Goal: Task Accomplishment & Management: Manage account settings

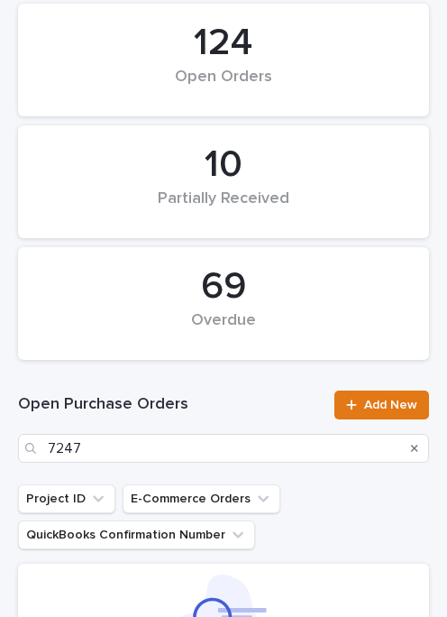
scroll to position [145, 0]
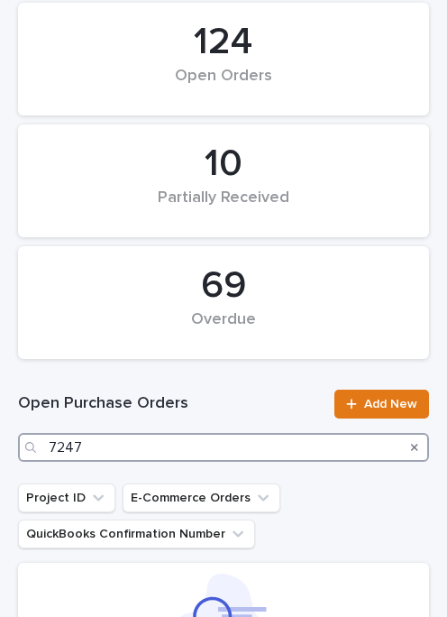
click at [196, 445] on input "7247" at bounding box center [223, 447] width 411 height 29
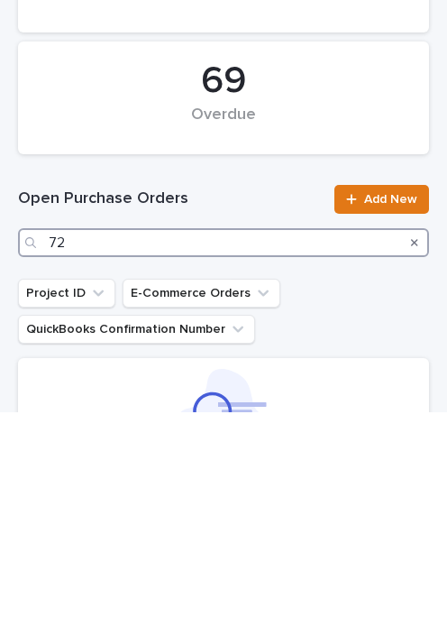
type input "7"
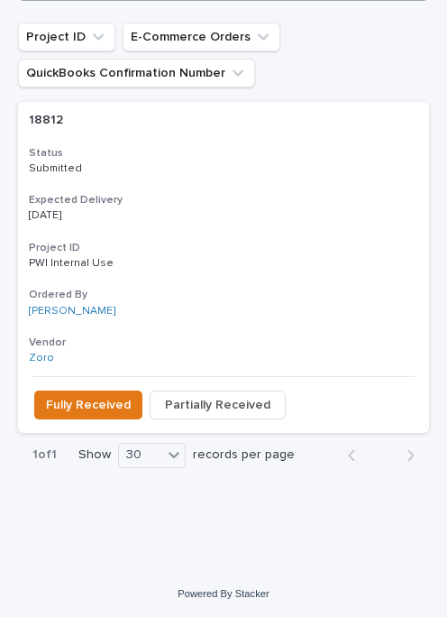
scroll to position [605, 0]
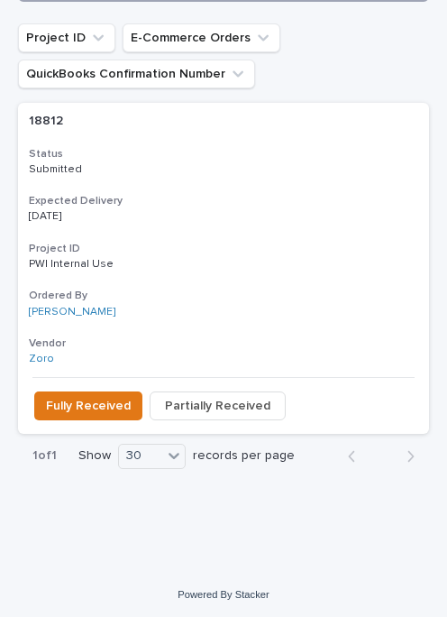
type input "18812"
click at [83, 392] on button "Fully Received" at bounding box center [88, 405] width 108 height 29
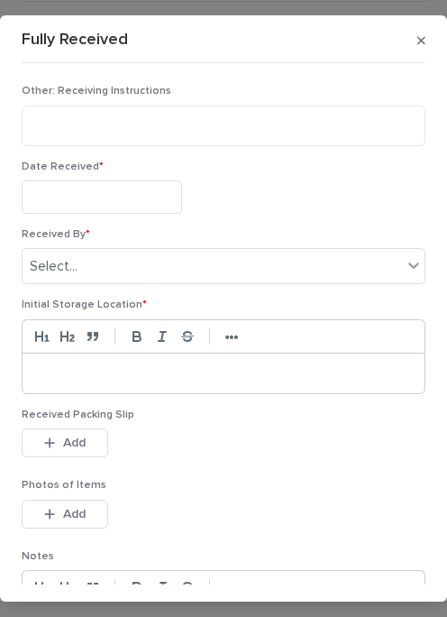
click at [122, 197] on input "text" at bounding box center [102, 196] width 160 height 33
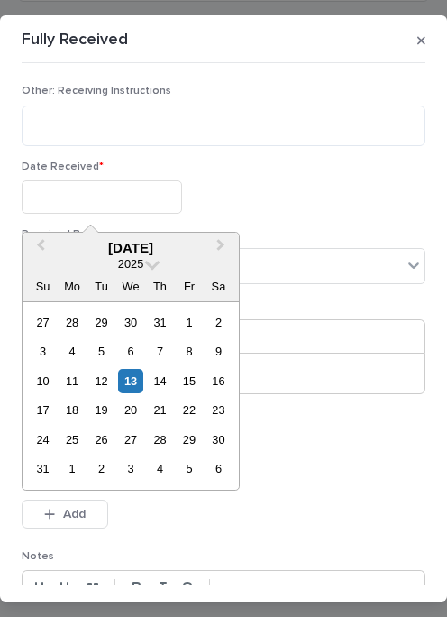
click at [141, 375] on div "13" at bounding box center [130, 381] width 24 height 24
type input "**********"
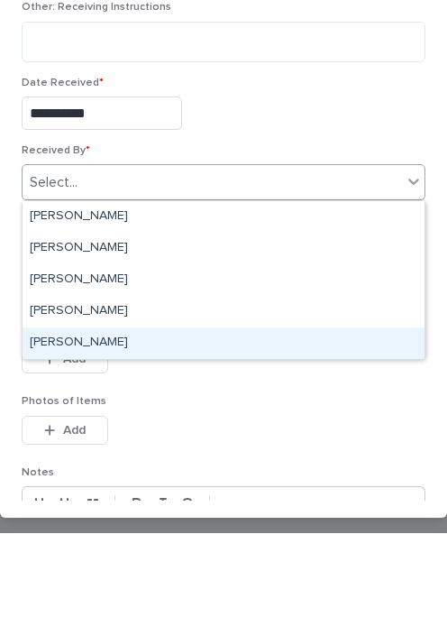
click at [110, 411] on div "[PERSON_NAME]" at bounding box center [224, 427] width 402 height 32
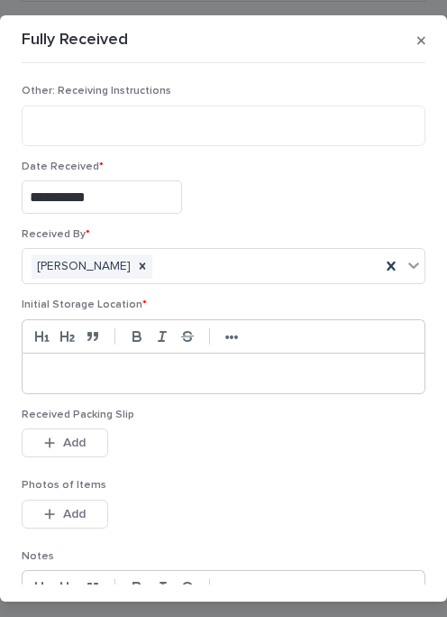
click at [112, 362] on div at bounding box center [224, 373] width 402 height 40
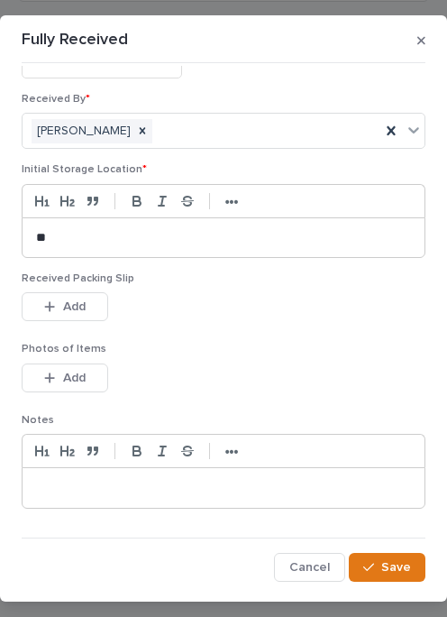
scroll to position [134, 0]
click at [94, 301] on button "Add" at bounding box center [65, 307] width 87 height 29
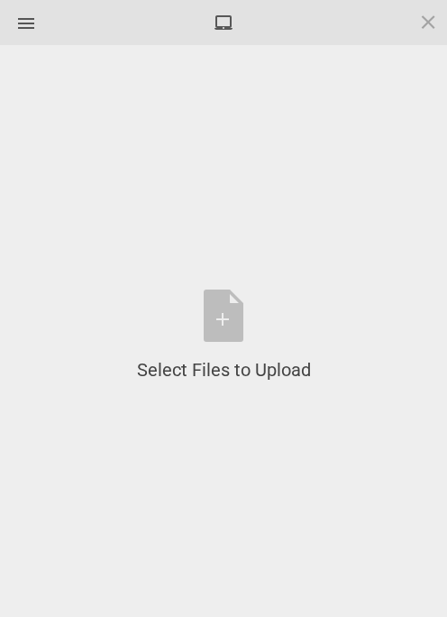
click at [228, 299] on div "Select Files to Upload or Drag and Drop, Copy and Paste Files" at bounding box center [224, 335] width 174 height 93
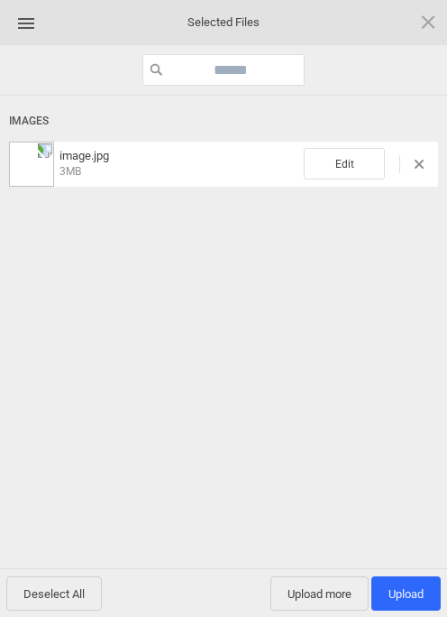
click at [341, 581] on span "Upload more" at bounding box center [319, 593] width 98 height 34
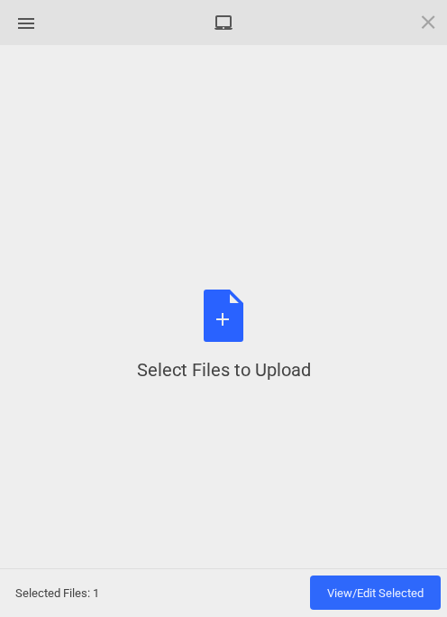
click at [234, 314] on div "Select Files to Upload or Drag and Drop, Copy and Paste Files" at bounding box center [224, 335] width 174 height 93
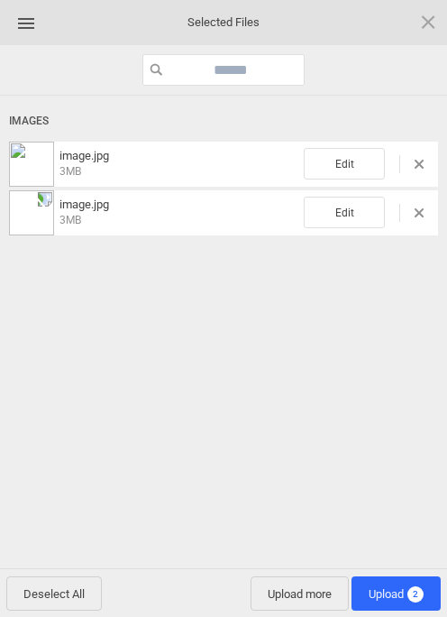
click at [398, 589] on span "Upload 2" at bounding box center [396, 594] width 55 height 14
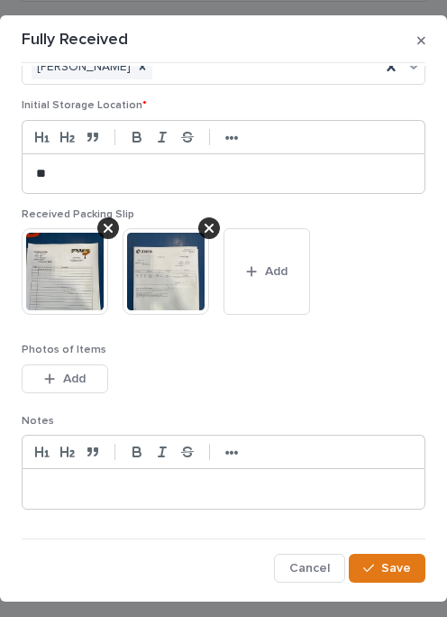
click at [398, 556] on button "Save" at bounding box center [387, 568] width 77 height 29
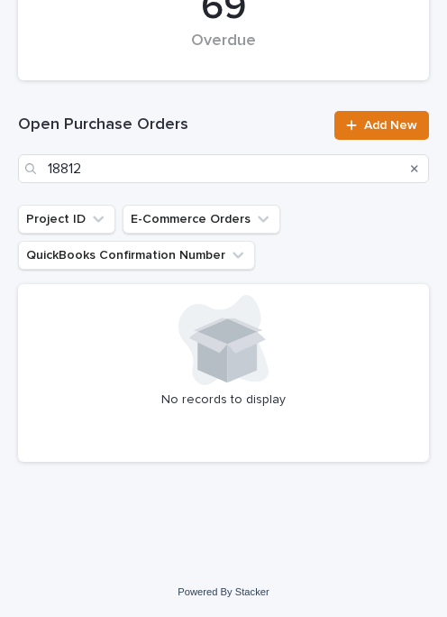
scroll to position [424, 0]
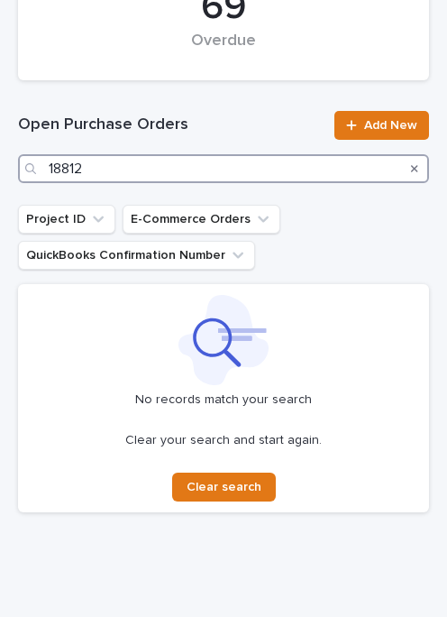
click at [173, 160] on input "18812" at bounding box center [223, 168] width 411 height 29
click at [197, 165] on input "18812" at bounding box center [223, 168] width 411 height 29
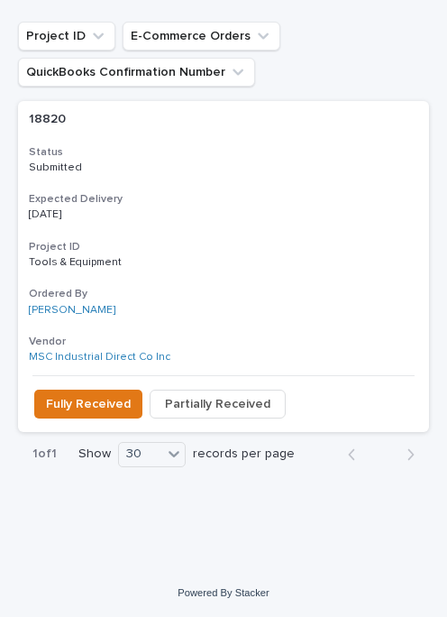
scroll to position [605, 0]
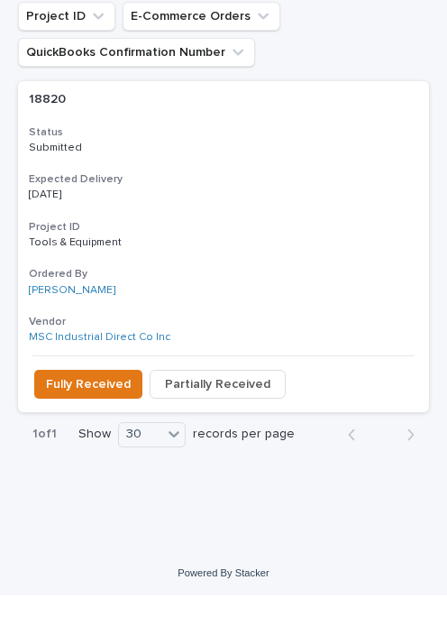
type input "18820"
click at [71, 391] on button "Fully Received" at bounding box center [88, 405] width 108 height 29
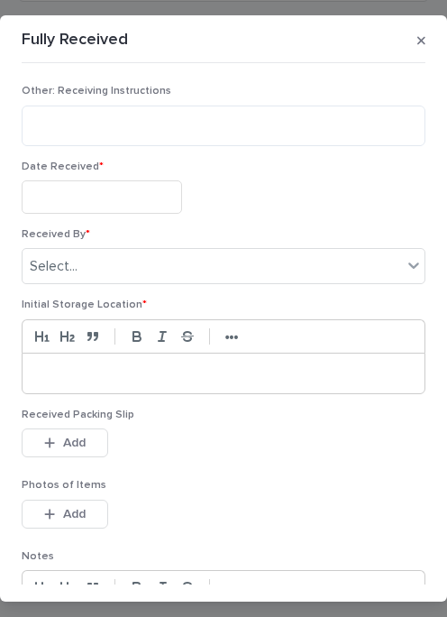
click at [111, 191] on input "text" at bounding box center [102, 196] width 160 height 33
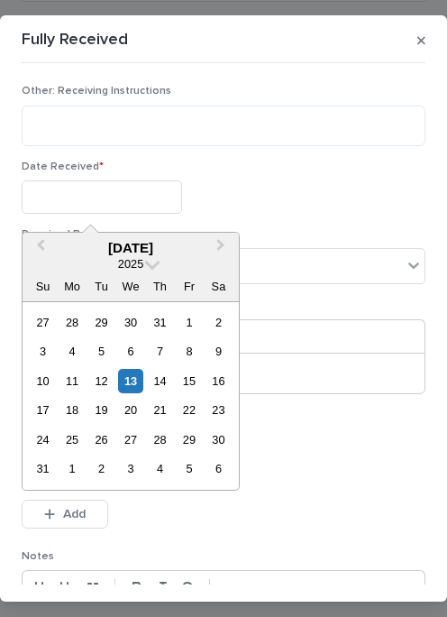
click at [135, 375] on div "13" at bounding box center [130, 381] width 24 height 24
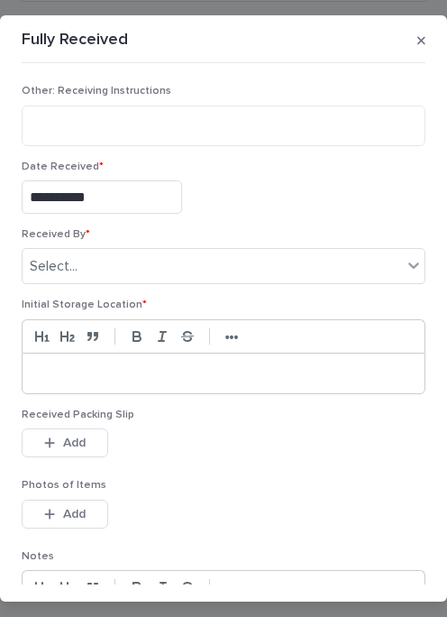
type input "**********"
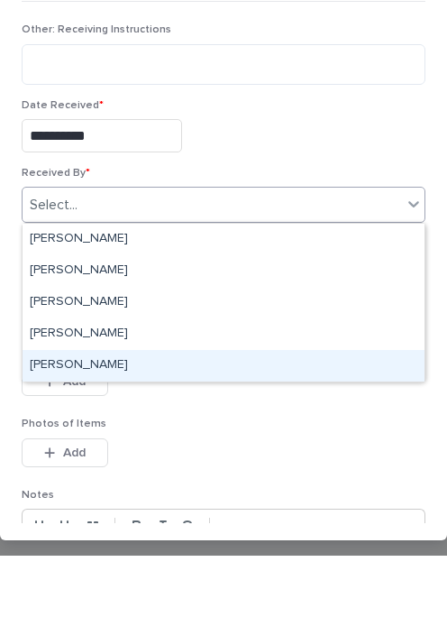
click at [177, 411] on div "[PERSON_NAME]" at bounding box center [224, 427] width 402 height 32
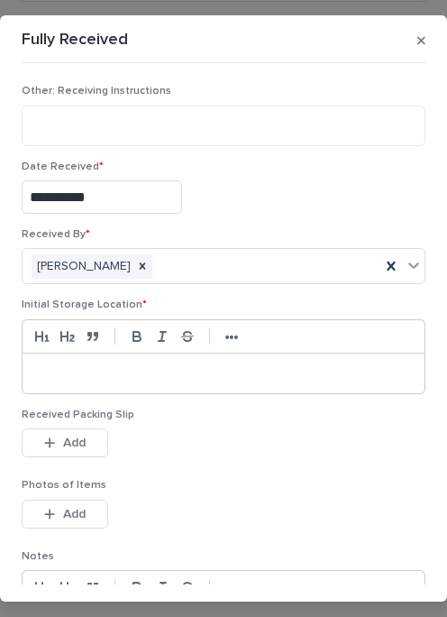
click at [123, 360] on div at bounding box center [224, 373] width 402 height 40
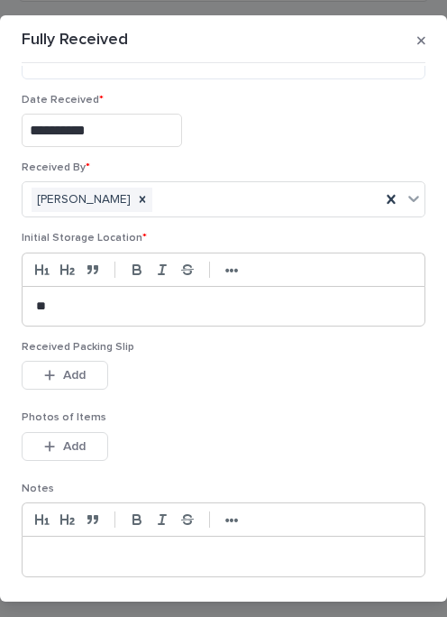
scroll to position [93, 0]
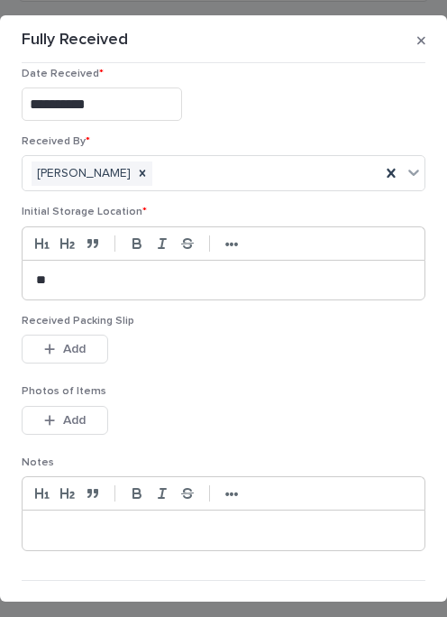
click at [87, 340] on button "Add" at bounding box center [65, 348] width 87 height 29
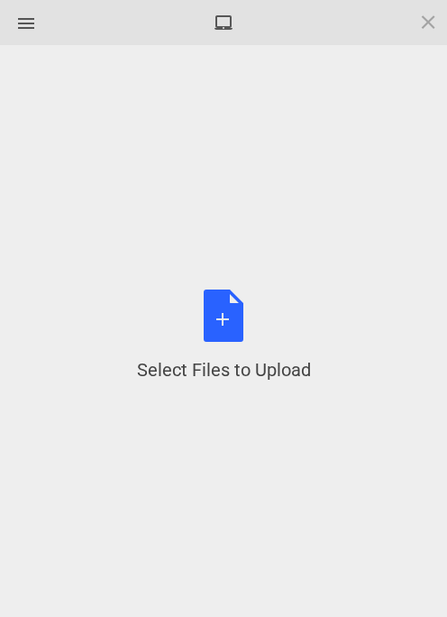
click at [233, 308] on div "Select Files to Upload or Drag and Drop, Copy and Paste Files" at bounding box center [224, 335] width 174 height 93
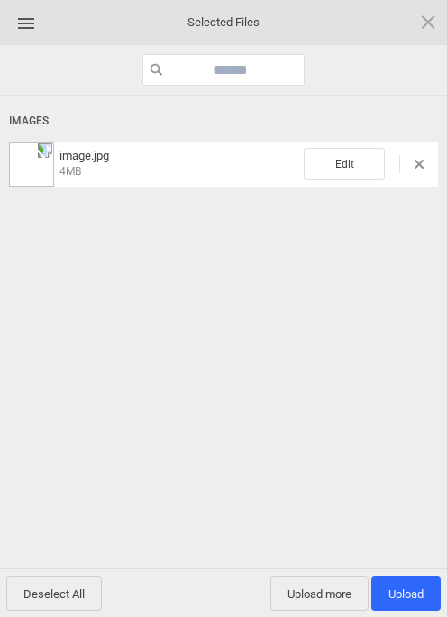
click at [326, 585] on span "Upload more" at bounding box center [319, 593] width 98 height 34
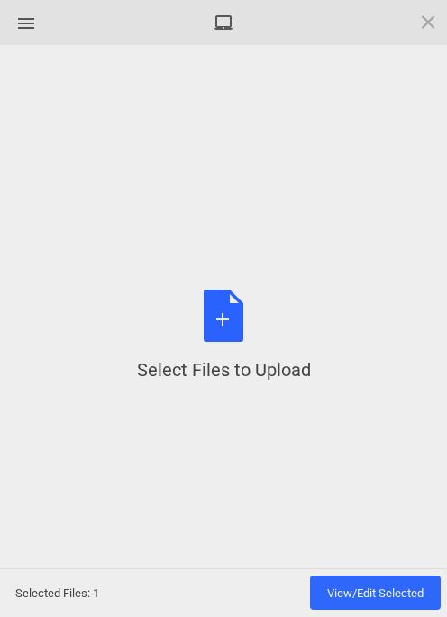
click at [223, 302] on div "Select Files to Upload or Drag and Drop, Copy and Paste Files" at bounding box center [224, 335] width 174 height 93
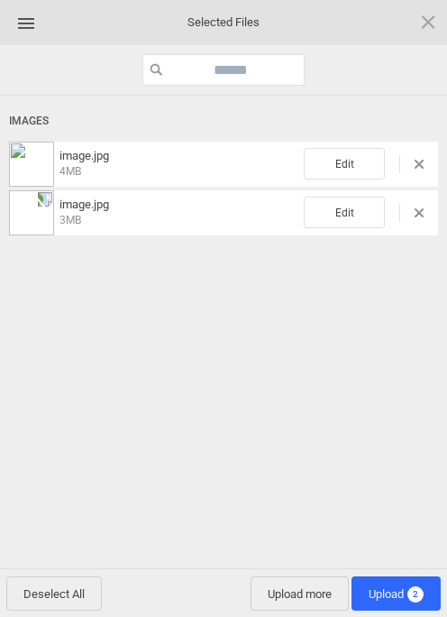
click at [413, 586] on span "2" at bounding box center [415, 594] width 16 height 16
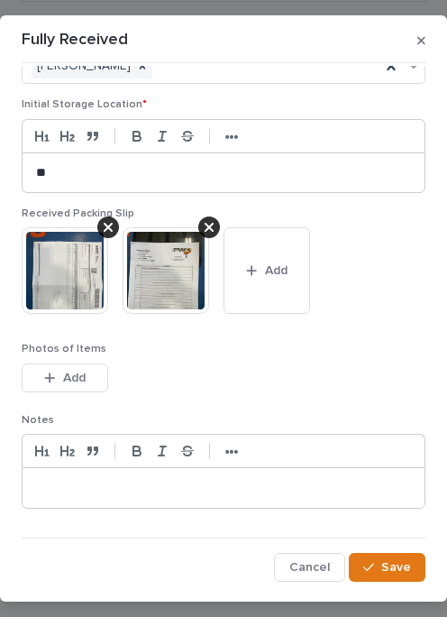
scroll to position [199, 0]
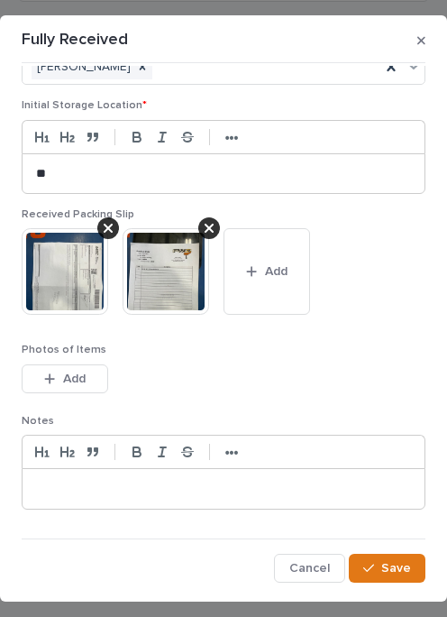
click at [399, 555] on button "Save" at bounding box center [387, 568] width 77 height 29
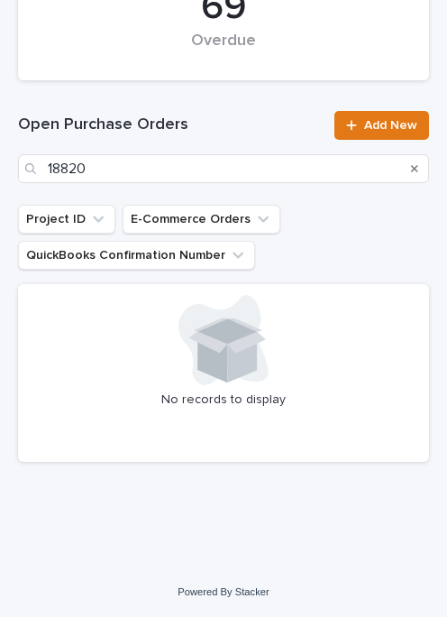
scroll to position [424, 0]
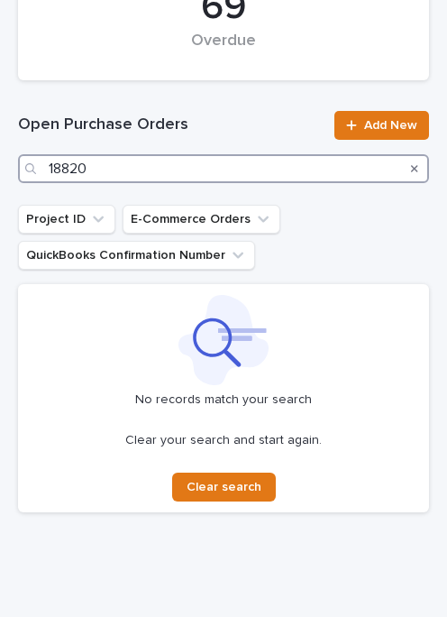
click at [196, 167] on input "18820" at bounding box center [223, 168] width 411 height 29
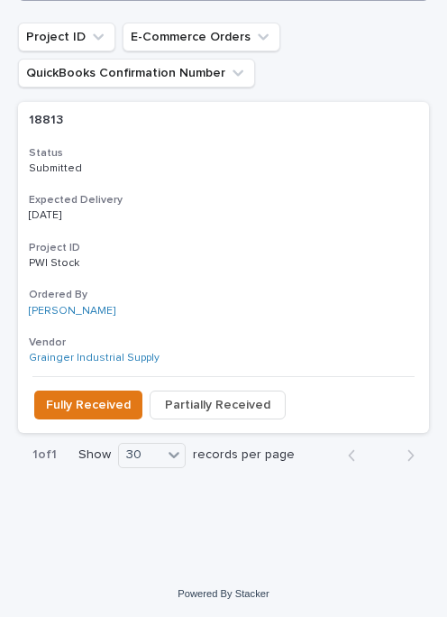
scroll to position [605, 0]
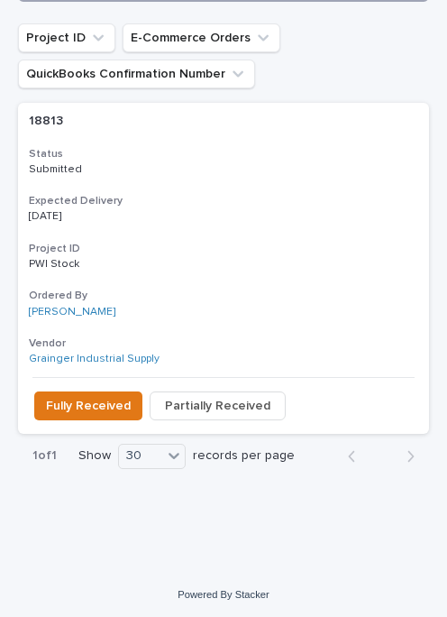
type input "18813"
click at [113, 391] on button "Fully Received" at bounding box center [88, 405] width 108 height 29
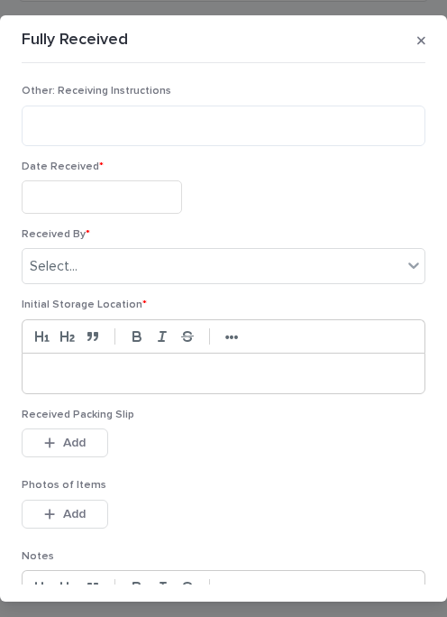
click at [123, 193] on input "text" at bounding box center [102, 196] width 160 height 33
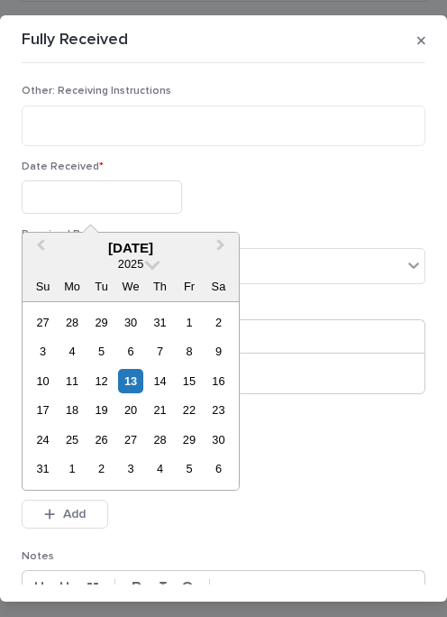
click at [132, 376] on div "13" at bounding box center [130, 381] width 24 height 24
type input "**********"
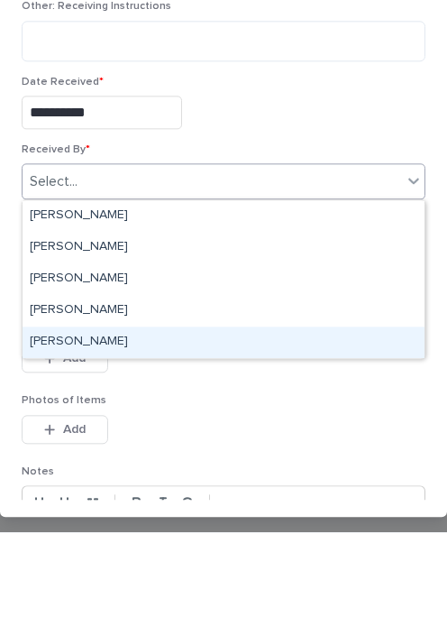
click at [136, 411] on div "[PERSON_NAME]" at bounding box center [224, 427] width 402 height 32
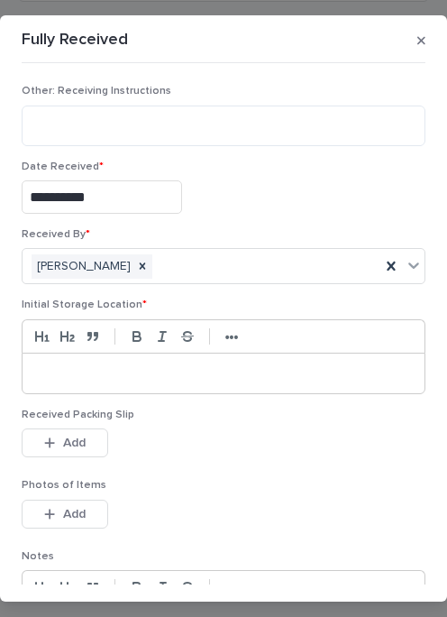
click at [116, 364] on p at bounding box center [223, 373] width 375 height 18
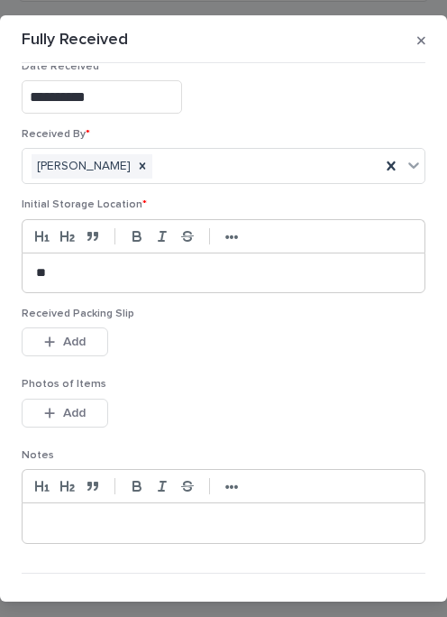
scroll to position [104, 0]
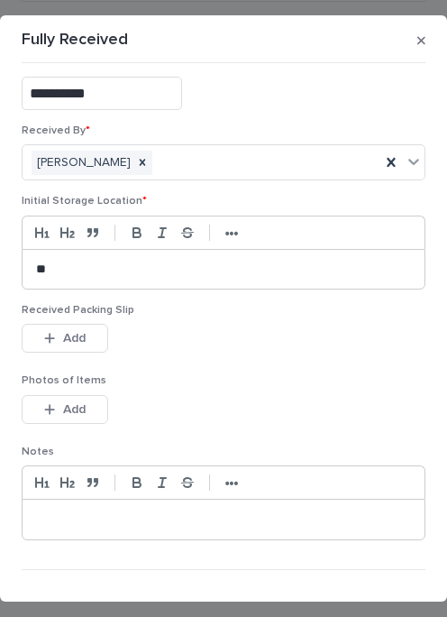
click at [97, 334] on button "Add" at bounding box center [65, 338] width 87 height 29
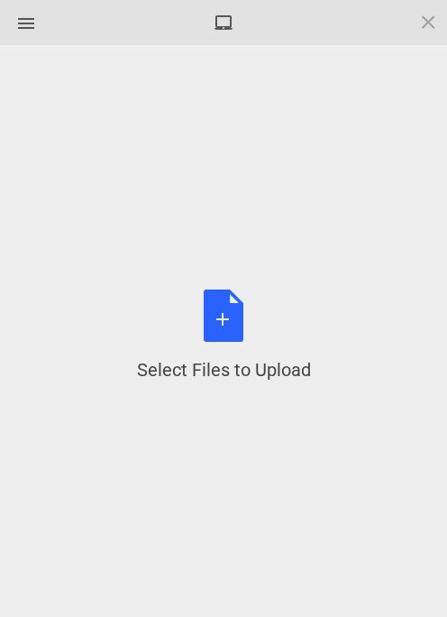
click at [221, 311] on div "Select Files to Upload or Drag and Drop, Copy and Paste Files" at bounding box center [224, 335] width 174 height 93
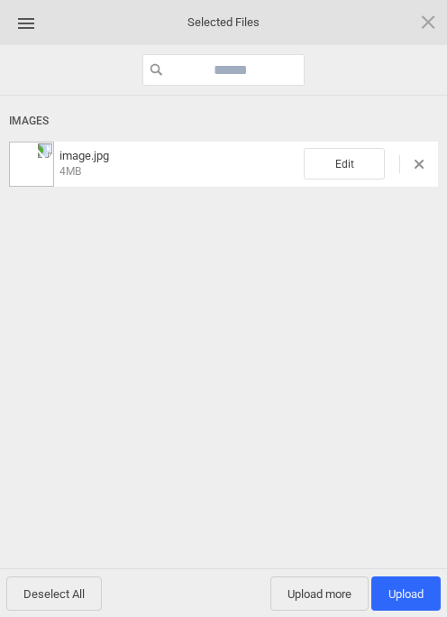
click at [328, 583] on span "Upload more" at bounding box center [319, 593] width 98 height 34
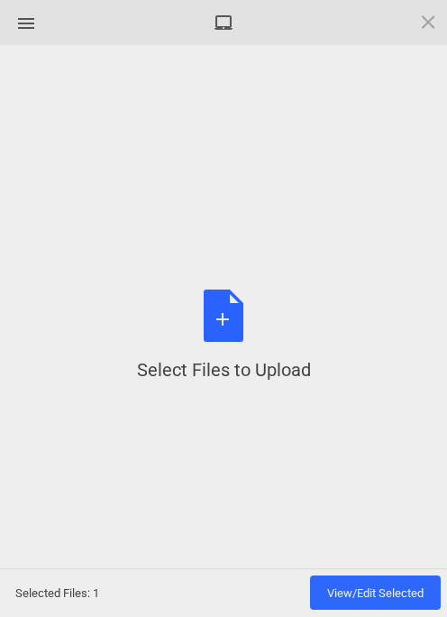
click at [224, 322] on div "Select Files to Upload or Drag and Drop, Copy and Paste Files" at bounding box center [224, 335] width 174 height 93
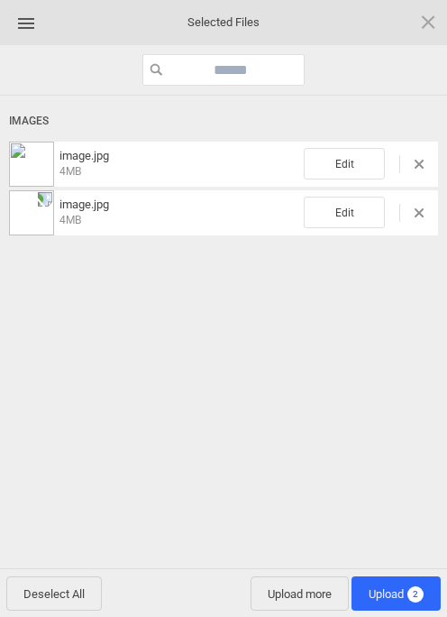
click at [409, 587] on span "Upload 2" at bounding box center [396, 594] width 55 height 14
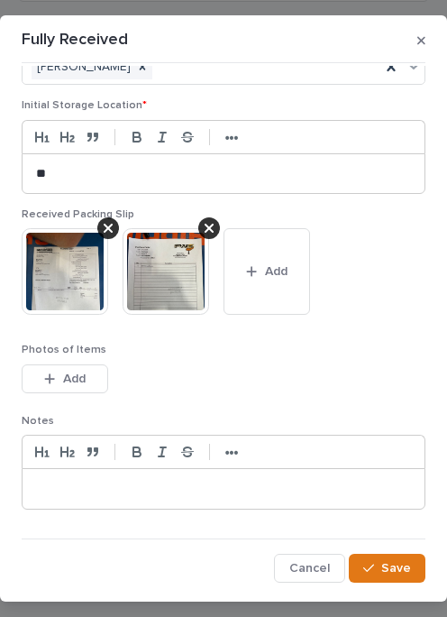
scroll to position [199, 0]
click at [403, 562] on span "Save" at bounding box center [396, 568] width 30 height 13
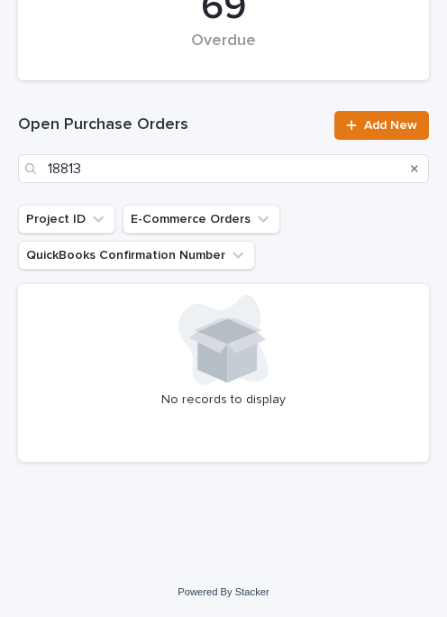
scroll to position [424, 0]
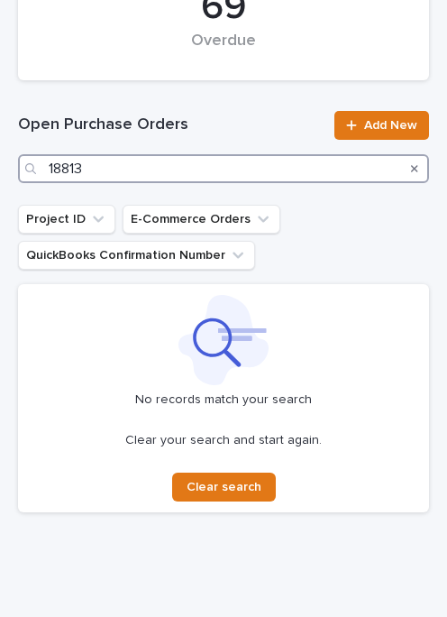
click at [201, 158] on input "18813" at bounding box center [223, 168] width 411 height 29
click at [141, 159] on input "18813" at bounding box center [223, 168] width 411 height 29
click at [129, 165] on input "18813" at bounding box center [223, 168] width 411 height 29
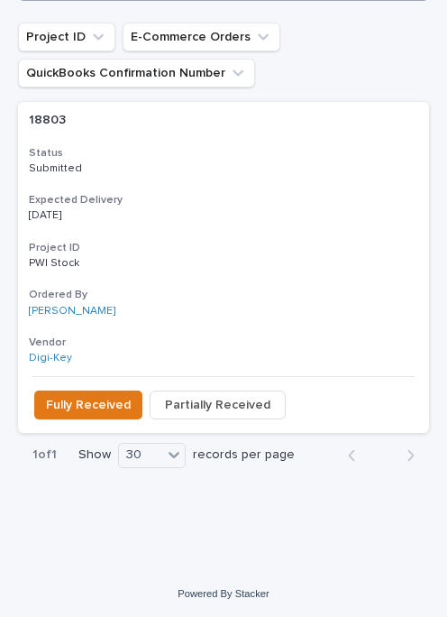
scroll to position [605, 0]
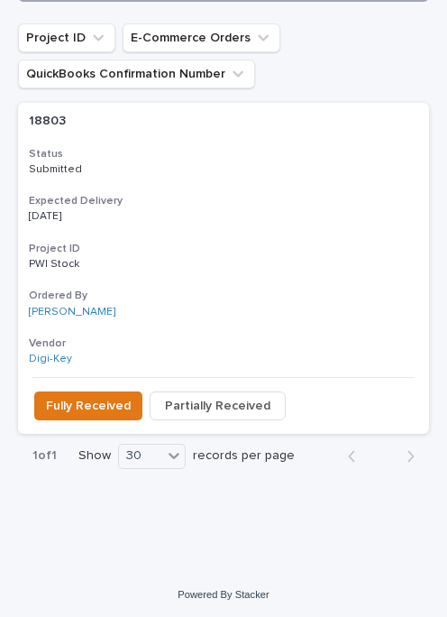
type input "18803"
click at [86, 391] on button "Fully Received" at bounding box center [88, 405] width 108 height 29
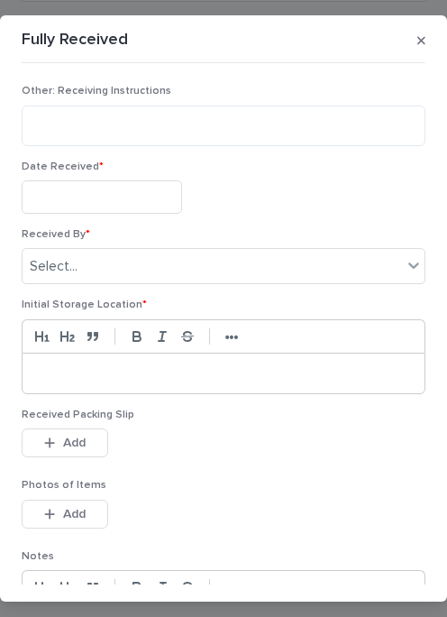
click at [110, 189] on input "text" at bounding box center [102, 196] width 160 height 33
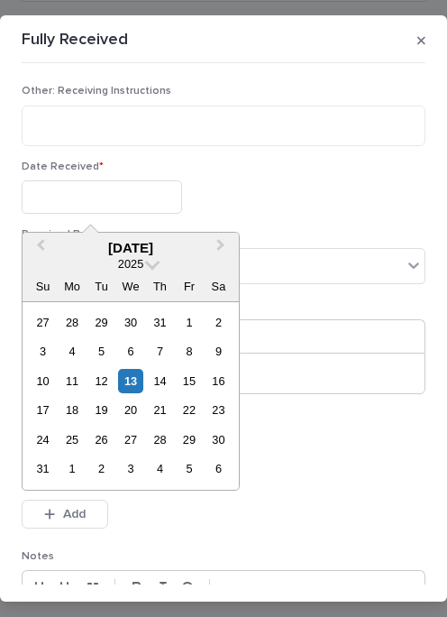
click at [132, 362] on div "6" at bounding box center [130, 351] width 24 height 24
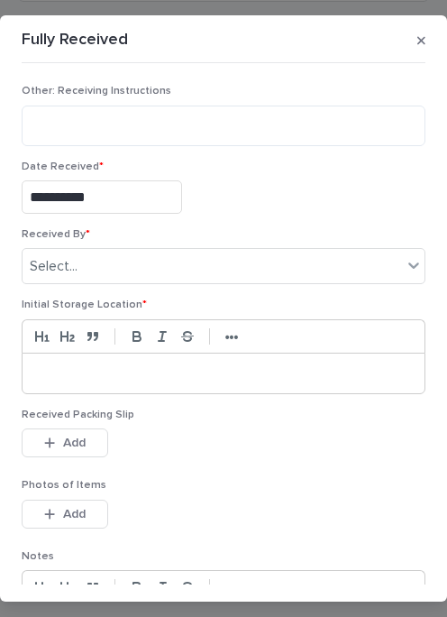
click at [129, 187] on input "**********" at bounding box center [102, 196] width 160 height 33
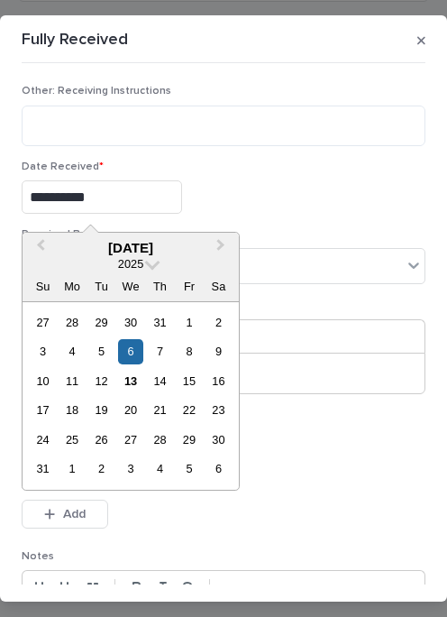
click at [133, 372] on div "13" at bounding box center [130, 381] width 24 height 24
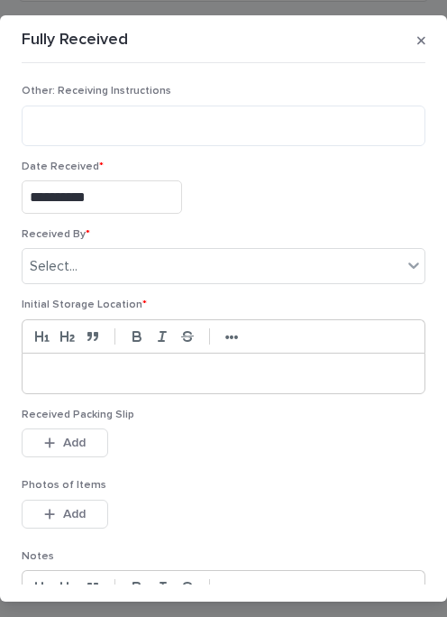
type input "**********"
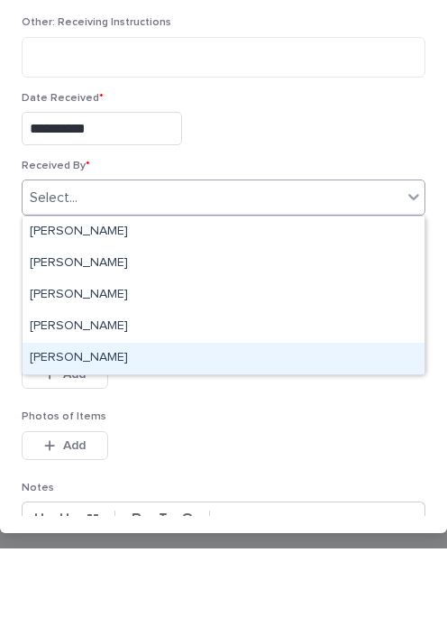
click at [180, 411] on div "[PERSON_NAME]" at bounding box center [224, 427] width 402 height 32
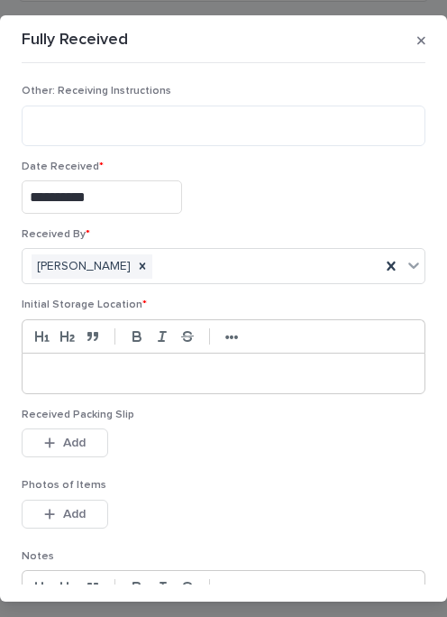
click at [133, 361] on div at bounding box center [224, 373] width 402 height 40
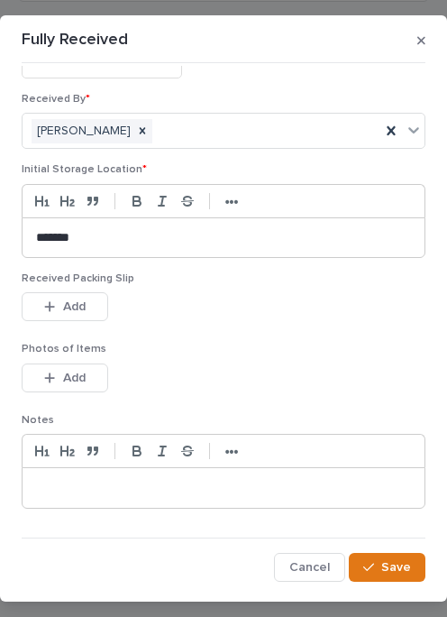
scroll to position [134, 0]
click at [84, 308] on span "Add" at bounding box center [74, 307] width 23 height 13
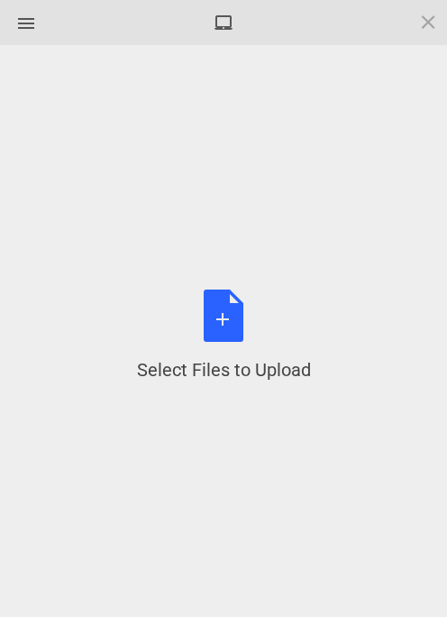
click at [213, 240] on div "Select Files to Upload or Drag and Drop, Copy and Paste Files" at bounding box center [223, 335] width 393 height 526
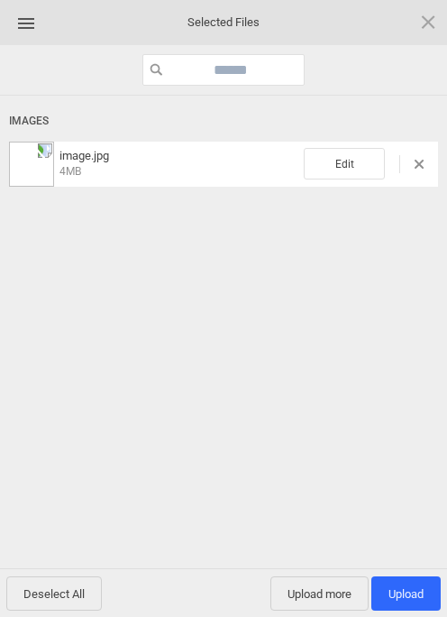
click at [332, 586] on span "Upload more" at bounding box center [319, 593] width 98 height 34
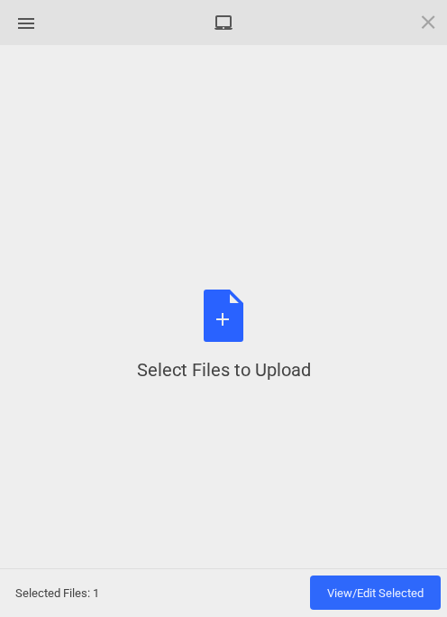
click at [233, 297] on div "Select Files to Upload or Drag and Drop, Copy and Paste Files" at bounding box center [224, 335] width 174 height 93
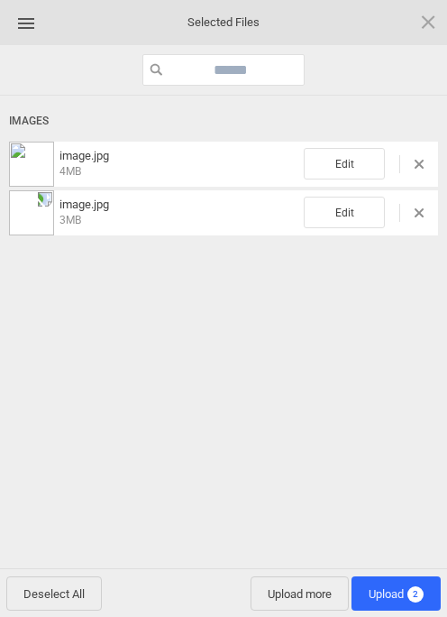
click at [405, 580] on span "Upload 2" at bounding box center [396, 593] width 89 height 34
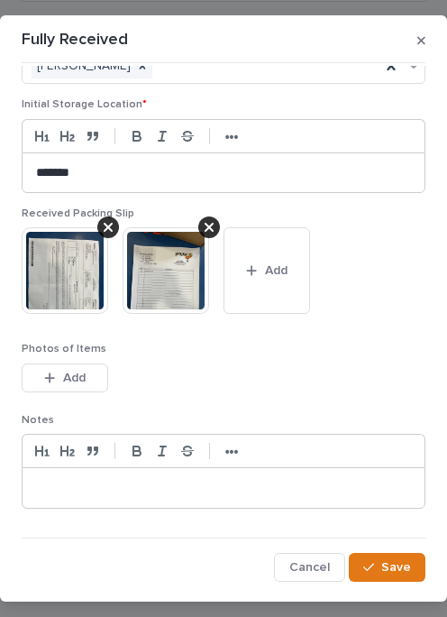
scroll to position [199, 0]
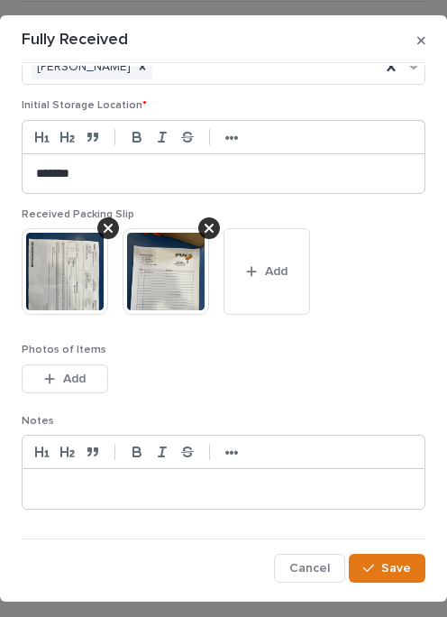
click at [398, 556] on button "Save" at bounding box center [387, 568] width 77 height 29
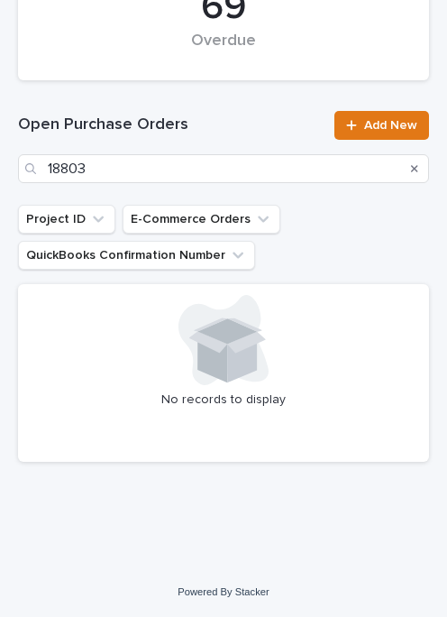
scroll to position [424, 0]
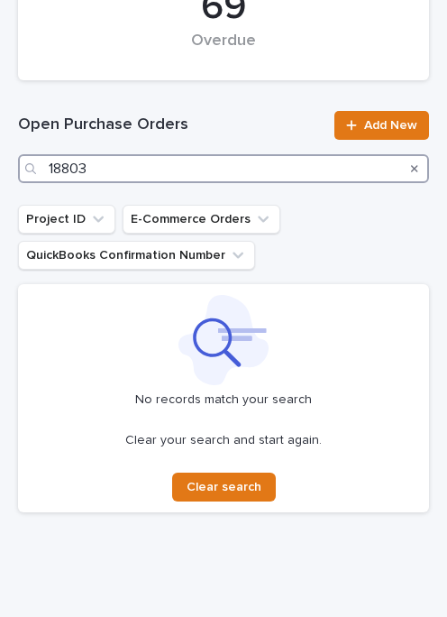
click at [177, 176] on input "18803" at bounding box center [223, 168] width 411 height 29
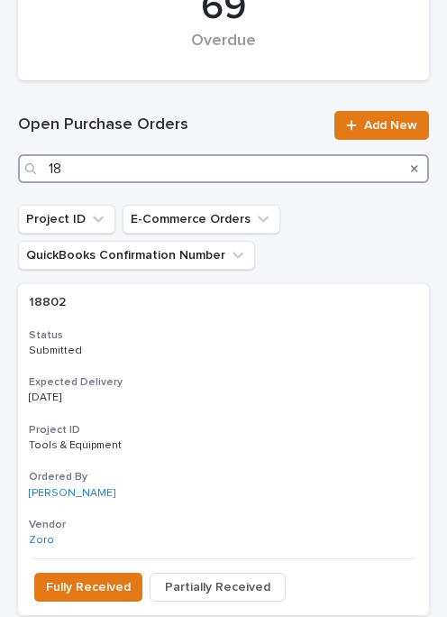
type input "1"
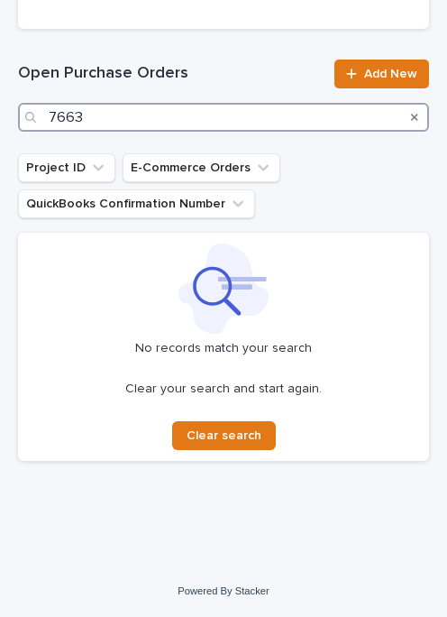
scroll to position [474, 0]
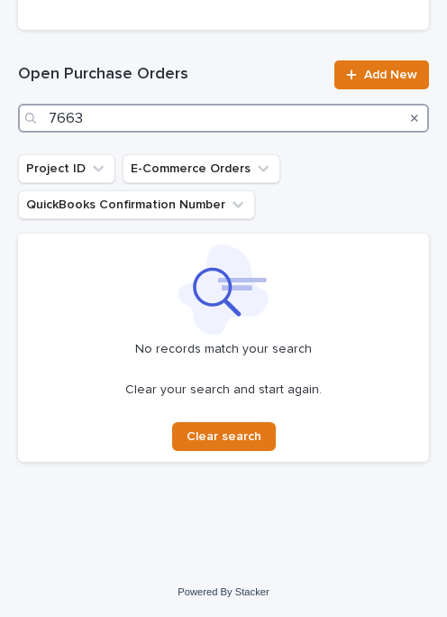
click at [190, 114] on input "7663" at bounding box center [223, 118] width 411 height 29
type input "7"
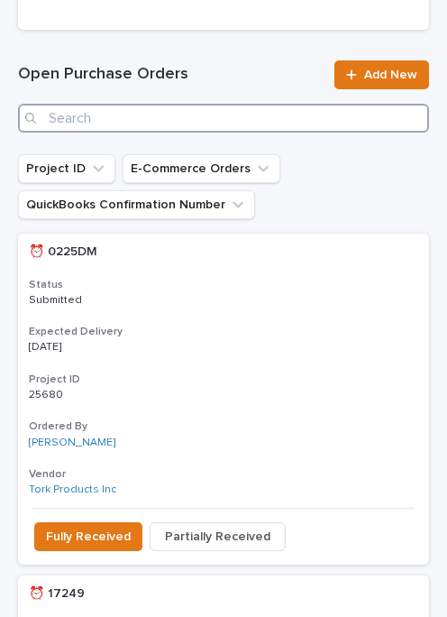
scroll to position [424, 0]
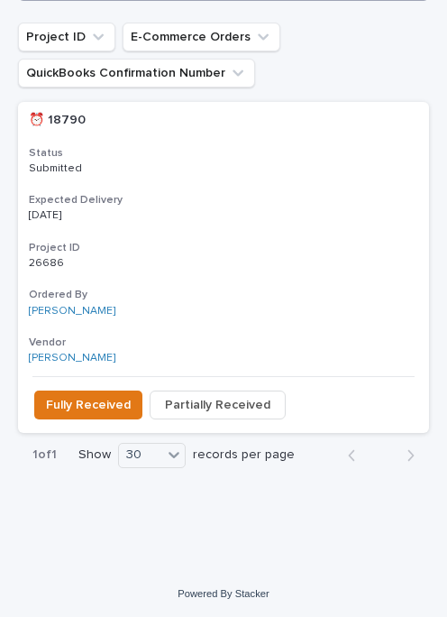
scroll to position [605, 0]
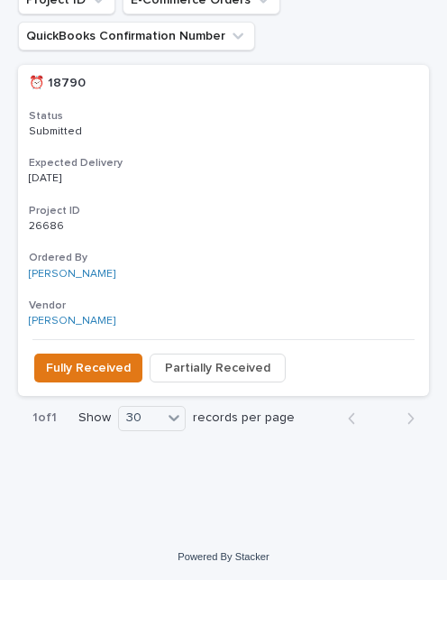
type input "18790"
click at [70, 391] on button "Fully Received" at bounding box center [88, 405] width 108 height 29
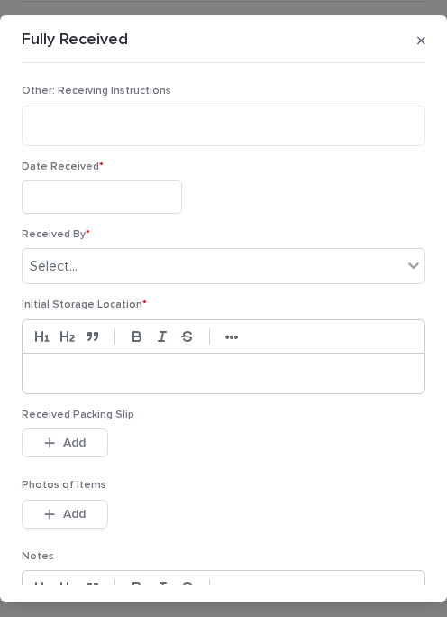
click at [111, 186] on input "text" at bounding box center [102, 196] width 160 height 33
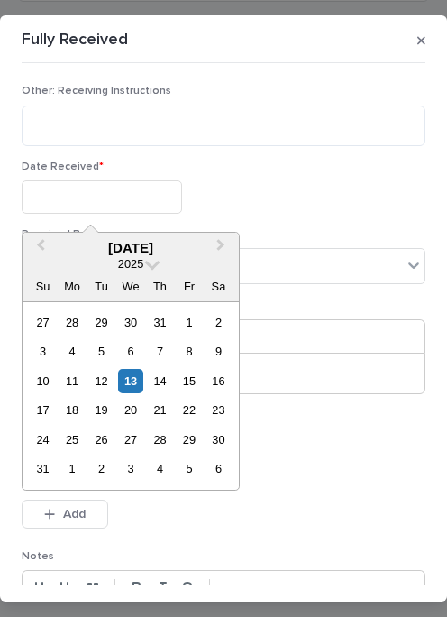
click at [133, 373] on div "13" at bounding box center [130, 381] width 24 height 24
type input "**********"
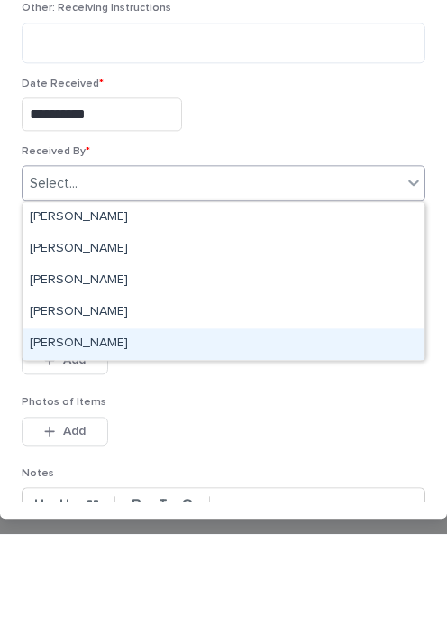
click at [184, 411] on div "[PERSON_NAME]" at bounding box center [224, 427] width 402 height 32
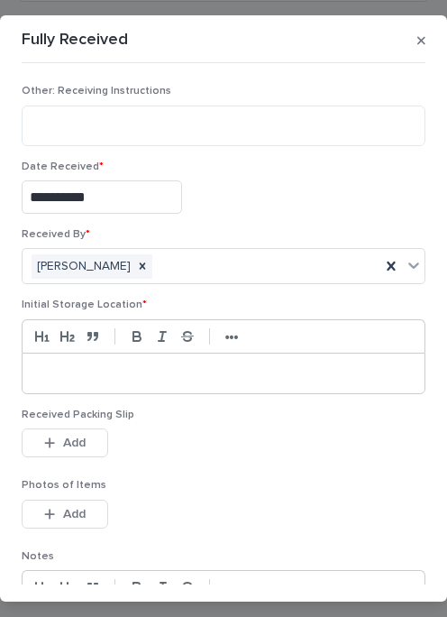
click at [191, 355] on div at bounding box center [224, 373] width 402 height 40
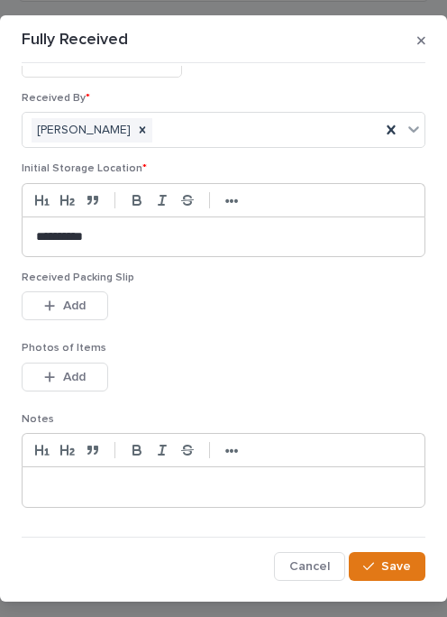
scroll to position [134, 0]
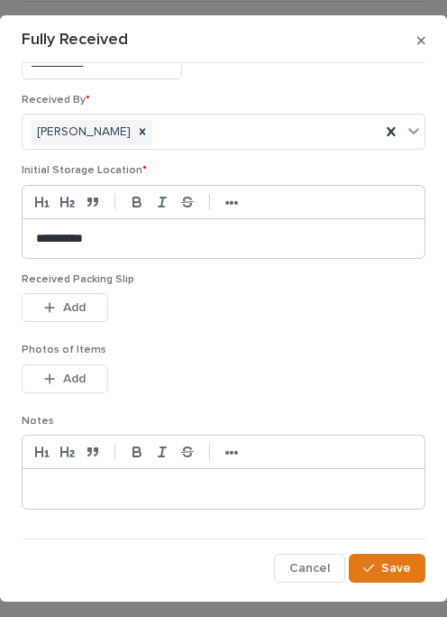
click at [95, 298] on button "Add" at bounding box center [65, 307] width 87 height 29
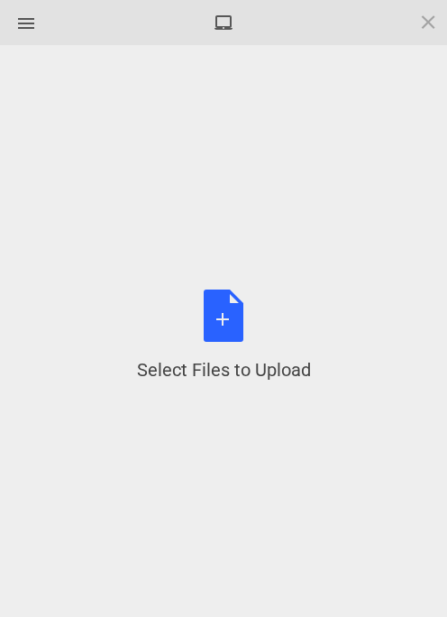
click at [223, 318] on div "Select Files to Upload or Drag and Drop, Copy and Paste Files" at bounding box center [224, 335] width 174 height 93
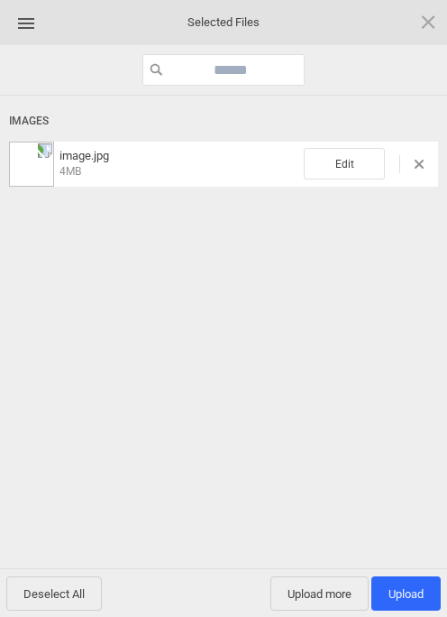
click at [329, 586] on span "Upload more" at bounding box center [319, 593] width 98 height 34
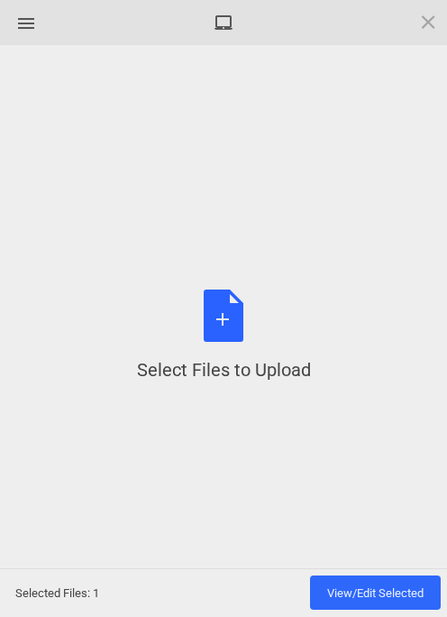
click at [226, 314] on div "Select Files to Upload or Drag and Drop, Copy and Paste Files" at bounding box center [224, 335] width 174 height 93
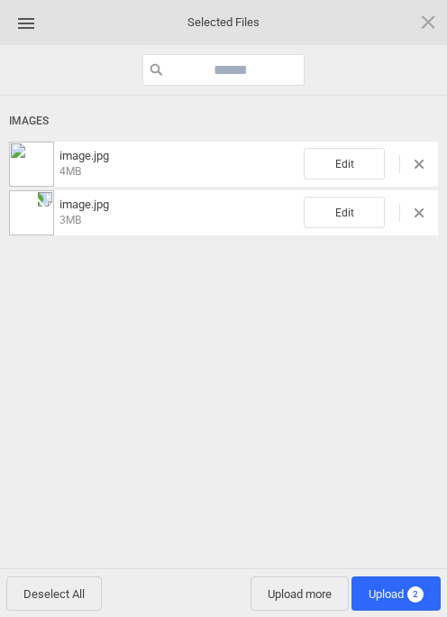
click at [404, 579] on span "Upload 2" at bounding box center [396, 593] width 89 height 34
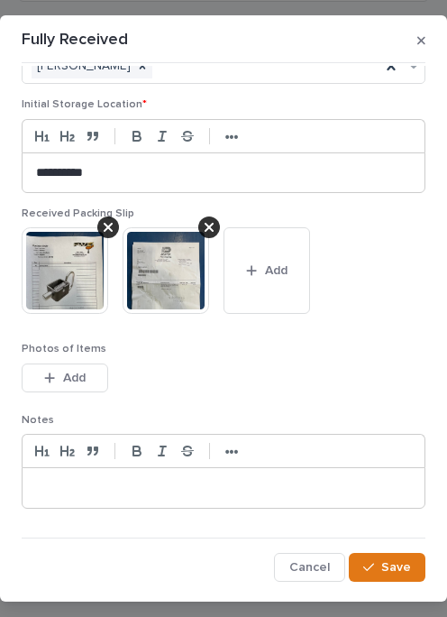
scroll to position [199, 0]
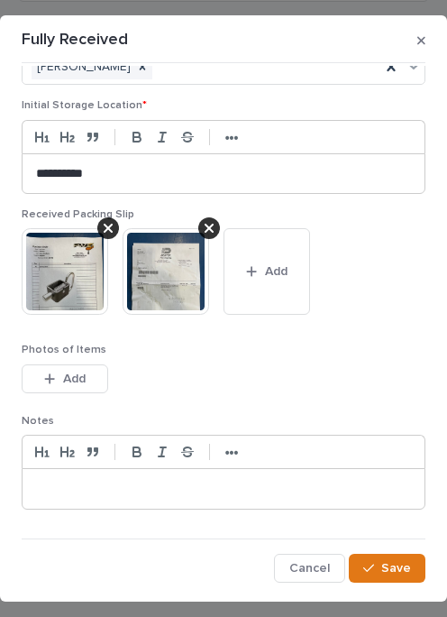
click at [394, 557] on button "Save" at bounding box center [387, 568] width 77 height 29
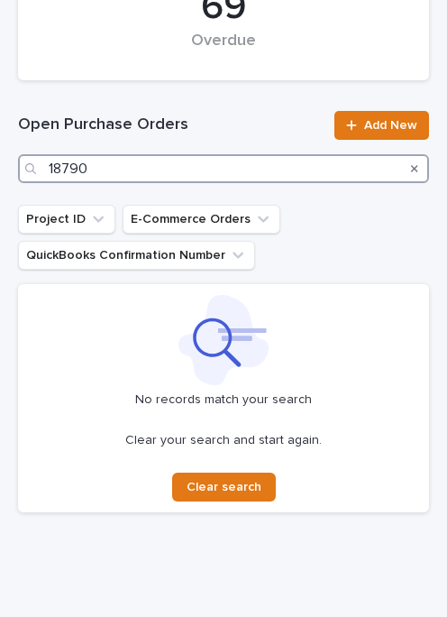
click at [178, 157] on input "18790" at bounding box center [223, 168] width 411 height 29
click at [138, 164] on input "18790" at bounding box center [223, 168] width 411 height 29
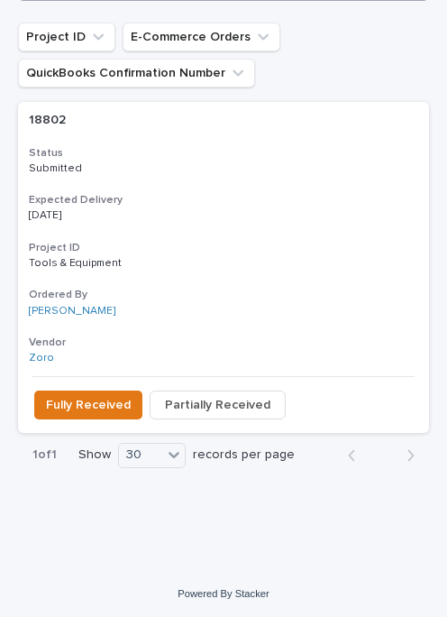
scroll to position [605, 0]
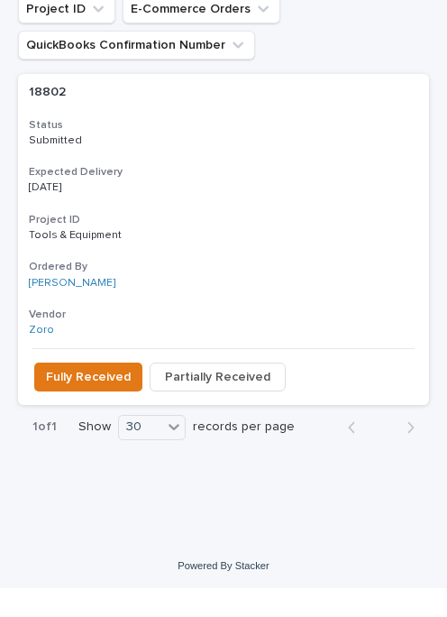
type input "18802"
click at [84, 397] on span "Fully Received" at bounding box center [88, 406] width 85 height 18
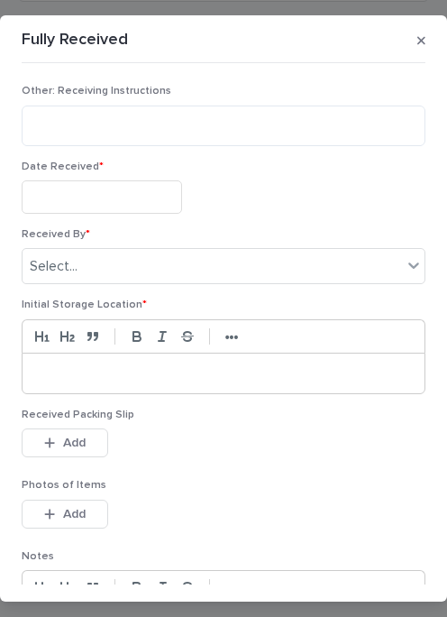
click at [109, 191] on input "text" at bounding box center [102, 196] width 160 height 33
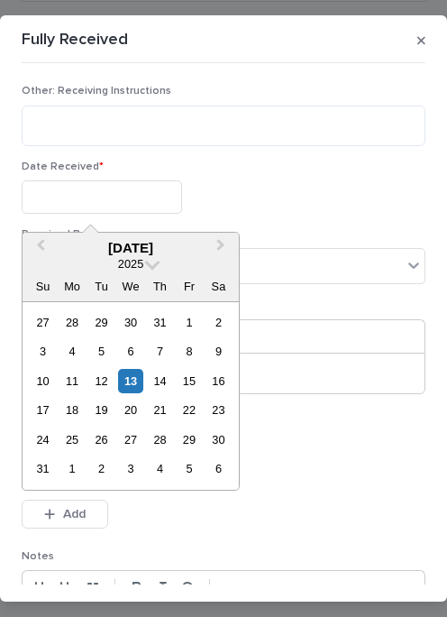
click at [142, 379] on div "13" at bounding box center [130, 381] width 24 height 24
type input "**********"
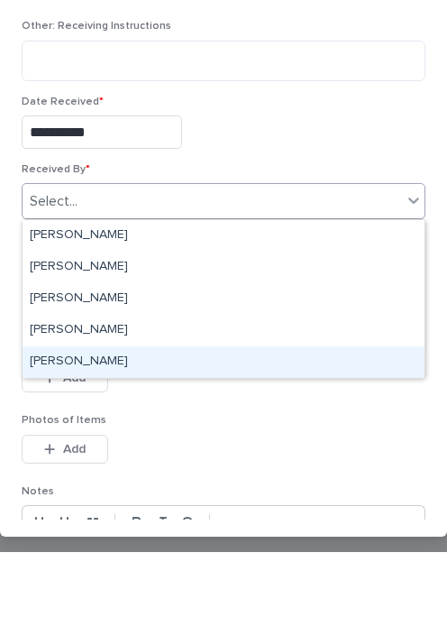
click at [188, 411] on div "[PERSON_NAME]" at bounding box center [224, 427] width 402 height 32
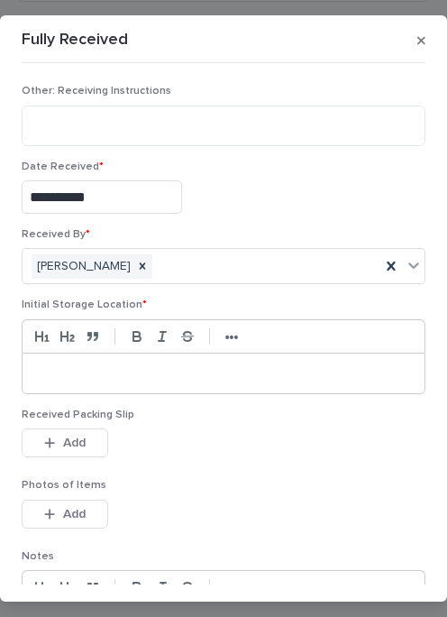
click at [151, 366] on p at bounding box center [223, 373] width 375 height 18
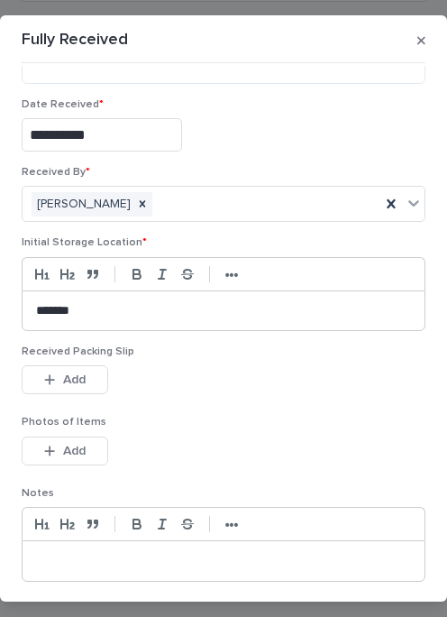
scroll to position [74, 0]
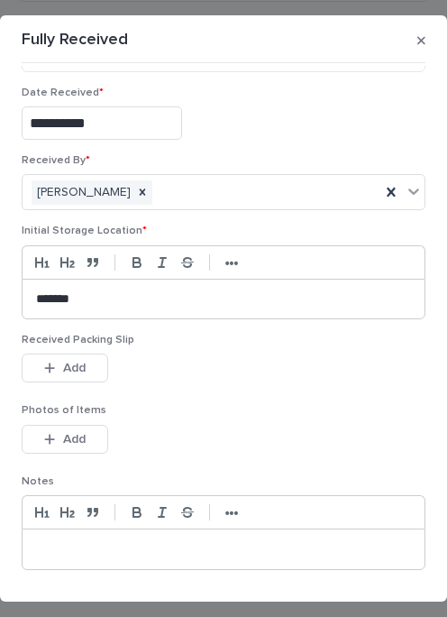
click at [96, 362] on button "Add" at bounding box center [65, 367] width 87 height 29
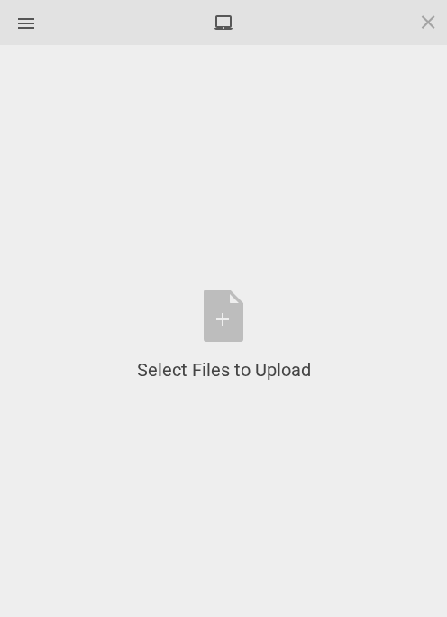
click at [239, 303] on div "Select Files to Upload or Drag and Drop, Copy and Paste Files" at bounding box center [224, 335] width 174 height 93
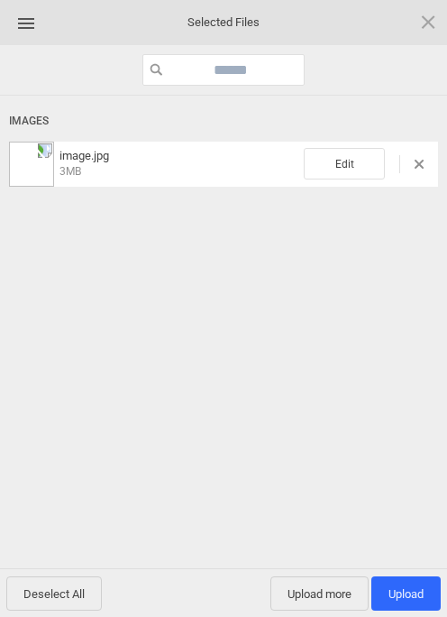
click at [330, 582] on span "Upload more" at bounding box center [319, 593] width 98 height 34
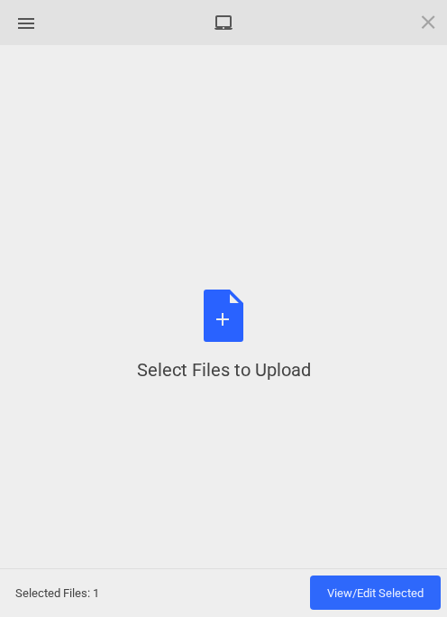
click at [231, 305] on div "Select Files to Upload or Drag and Drop, Copy and Paste Files" at bounding box center [224, 335] width 174 height 93
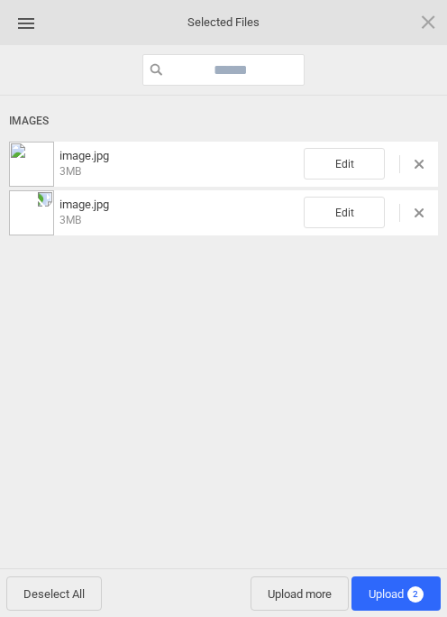
click at [405, 587] on span "Upload 2" at bounding box center [396, 594] width 55 height 14
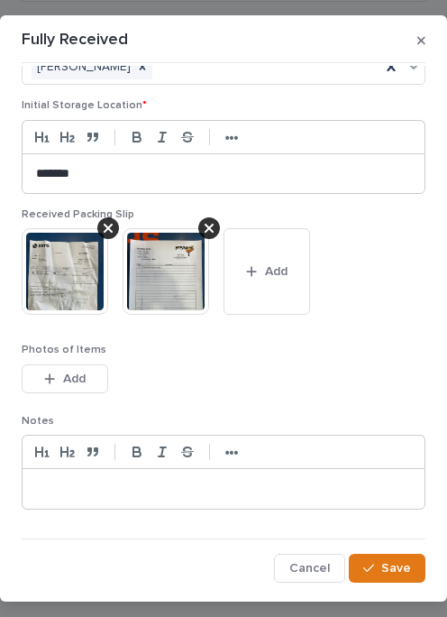
scroll to position [199, 0]
click at [398, 562] on span "Save" at bounding box center [396, 568] width 30 height 13
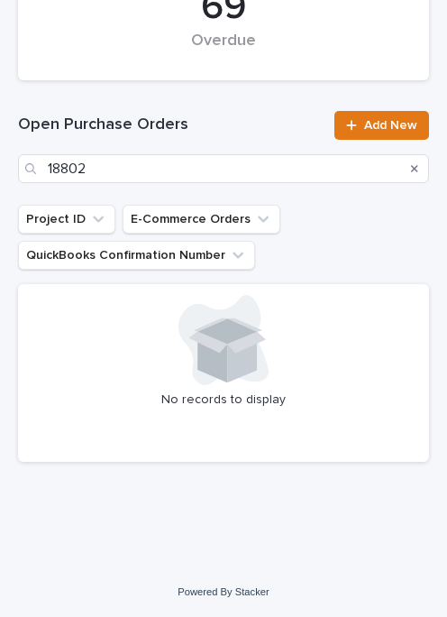
scroll to position [424, 0]
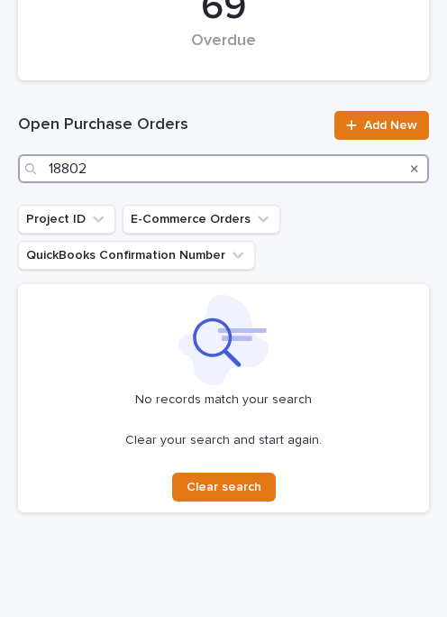
click at [155, 161] on input "18802" at bounding box center [223, 168] width 411 height 29
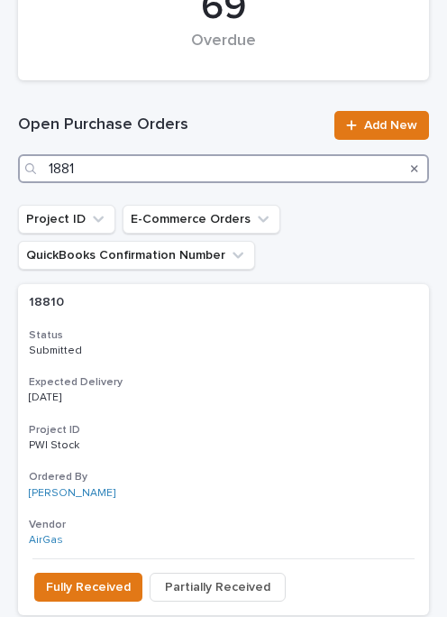
type input "18818"
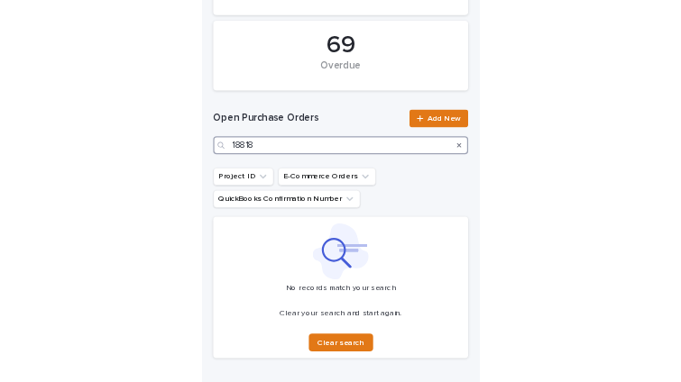
scroll to position [400, 0]
